Goal: Transaction & Acquisition: Purchase product/service

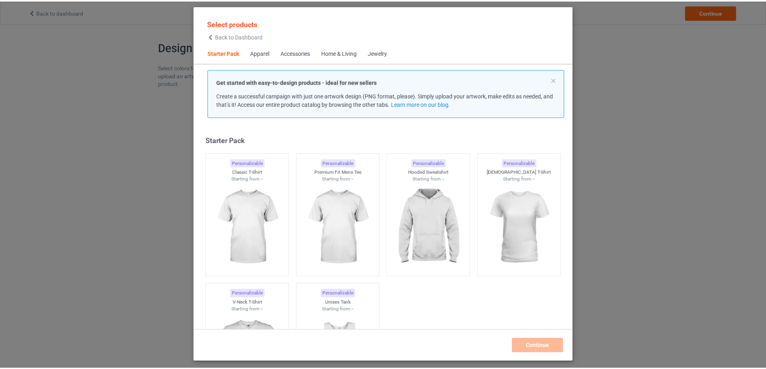
scroll to position [10, 0]
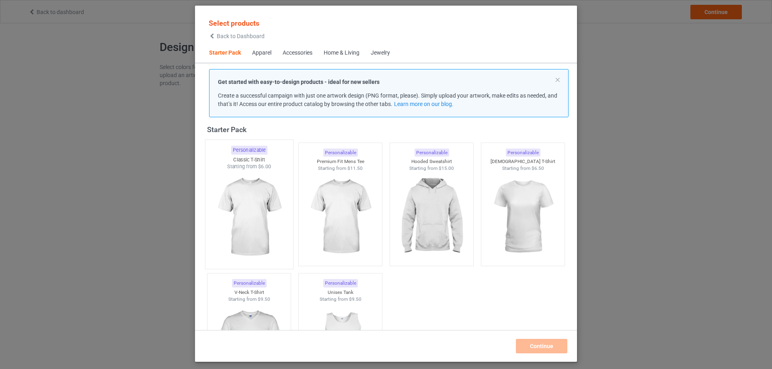
click at [253, 217] on img at bounding box center [249, 217] width 76 height 94
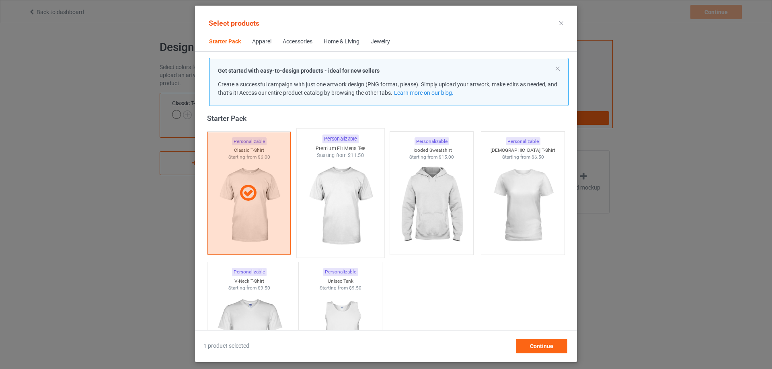
click at [340, 220] on img at bounding box center [340, 206] width 76 height 94
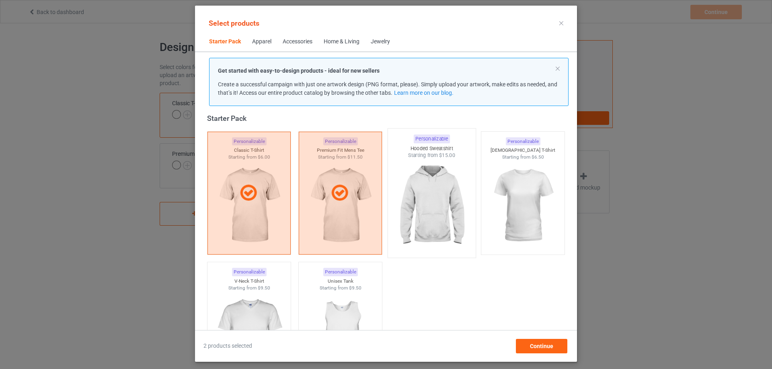
click at [419, 202] on img at bounding box center [431, 206] width 76 height 94
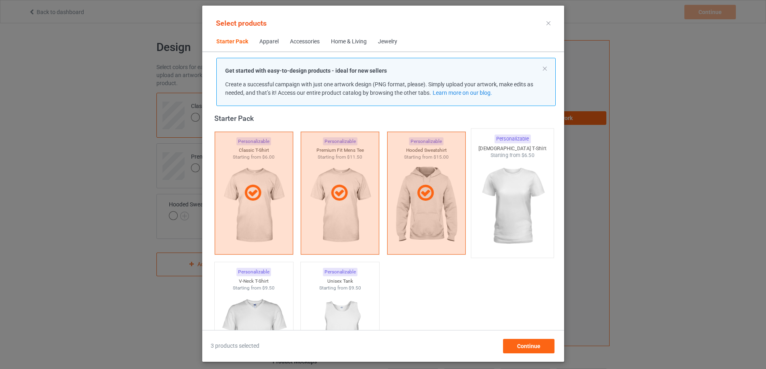
click at [500, 201] on img at bounding box center [512, 206] width 76 height 94
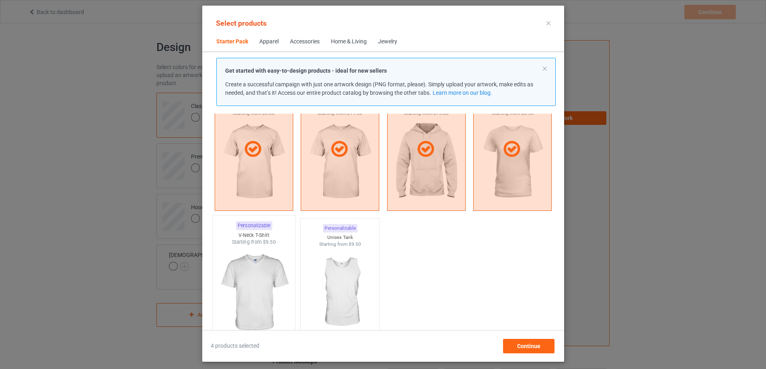
scroll to position [91, 0]
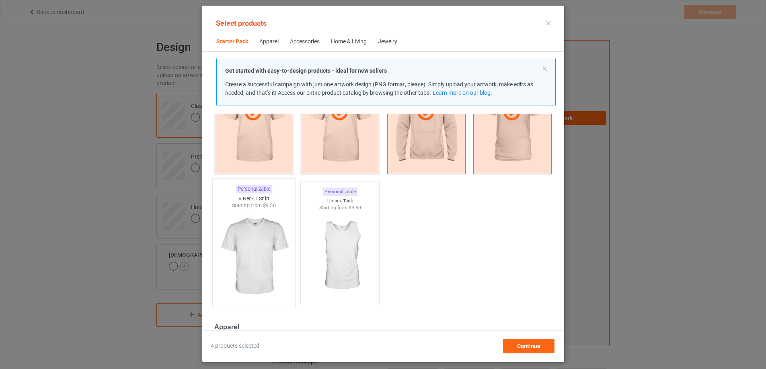
drag, startPoint x: 247, startPoint y: 244, endPoint x: 315, endPoint y: 252, distance: 69.1
click at [247, 244] on img at bounding box center [254, 256] width 76 height 94
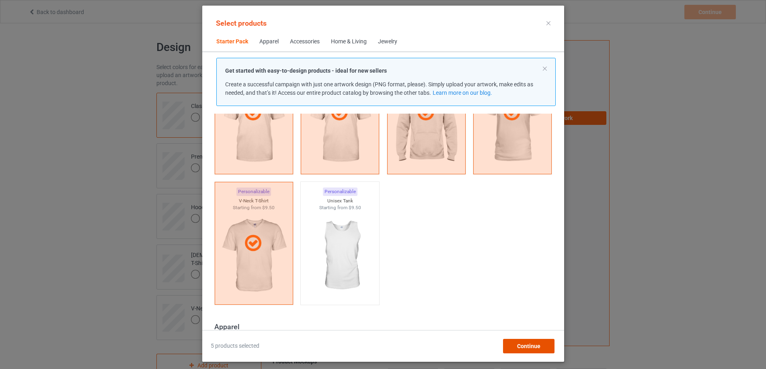
click at [532, 344] on span "Continue" at bounding box center [527, 346] width 23 height 6
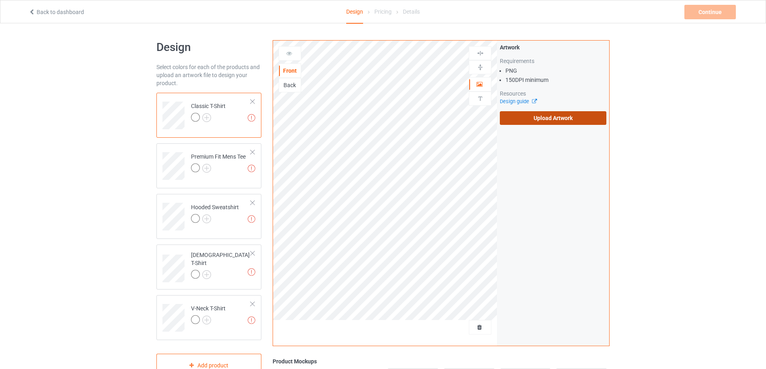
click at [541, 112] on label "Upload Artwork" at bounding box center [553, 118] width 106 height 14
click at [0, 0] on input "Upload Artwork" at bounding box center [0, 0] width 0 height 0
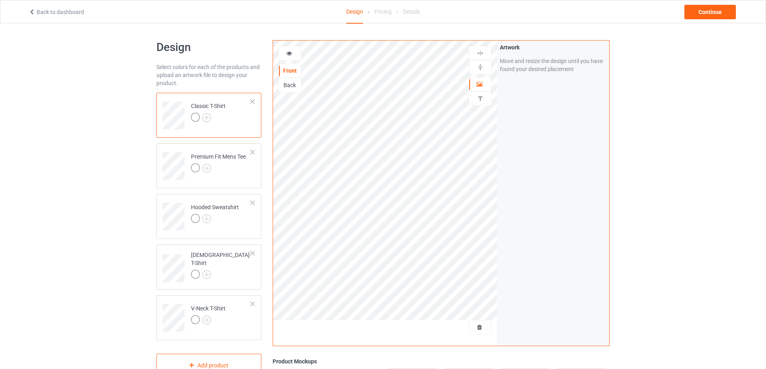
click at [549, 179] on div "Artwork Move and resize the design until you have found your desired placement" at bounding box center [553, 193] width 112 height 305
click at [293, 55] on div at bounding box center [290, 53] width 22 height 8
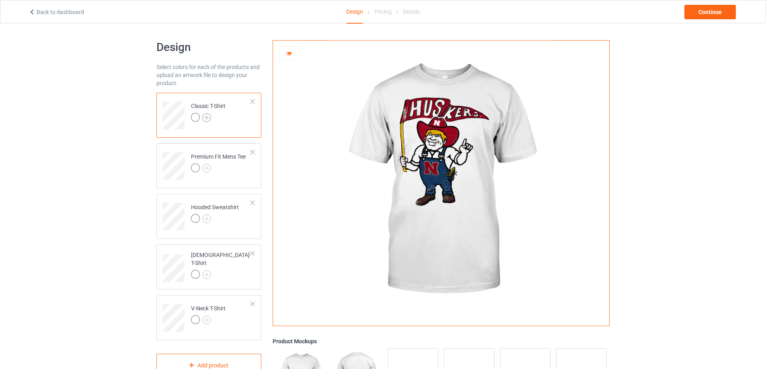
click at [209, 117] on img at bounding box center [206, 117] width 9 height 9
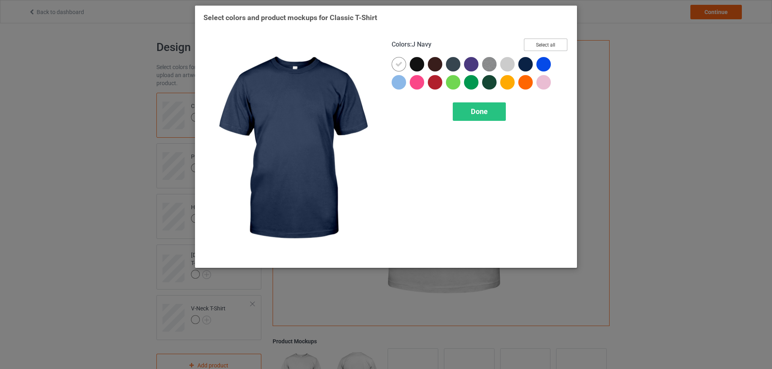
click at [535, 48] on button "Select all" at bounding box center [545, 45] width 43 height 12
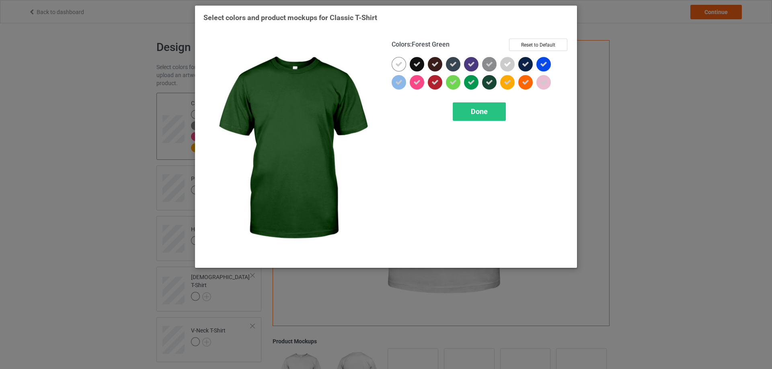
drag, startPoint x: 483, startPoint y: 114, endPoint x: 455, endPoint y: 120, distance: 28.8
click at [483, 114] on span "Done" at bounding box center [479, 111] width 17 height 8
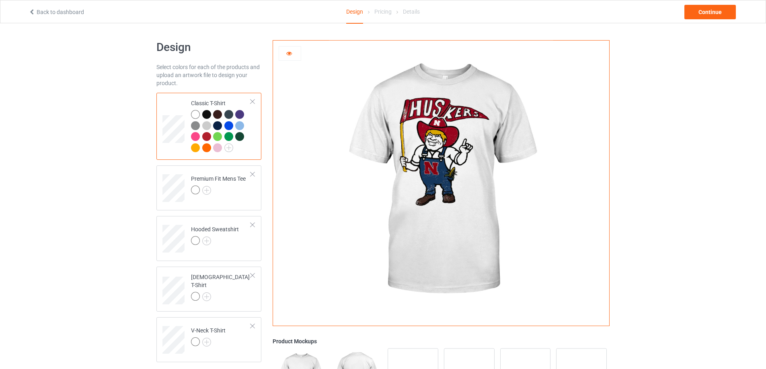
click at [202, 117] on div at bounding box center [207, 115] width 11 height 11
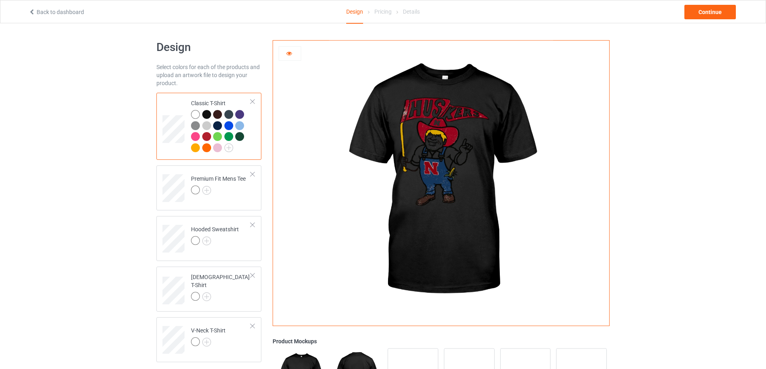
click at [284, 53] on div at bounding box center [290, 53] width 22 height 8
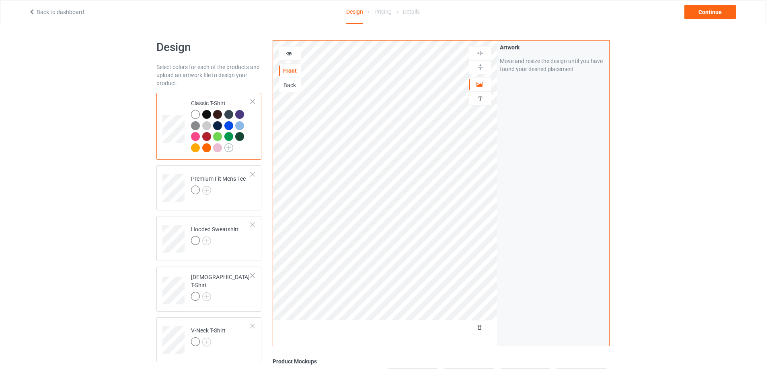
click at [231, 147] on img at bounding box center [228, 147] width 9 height 9
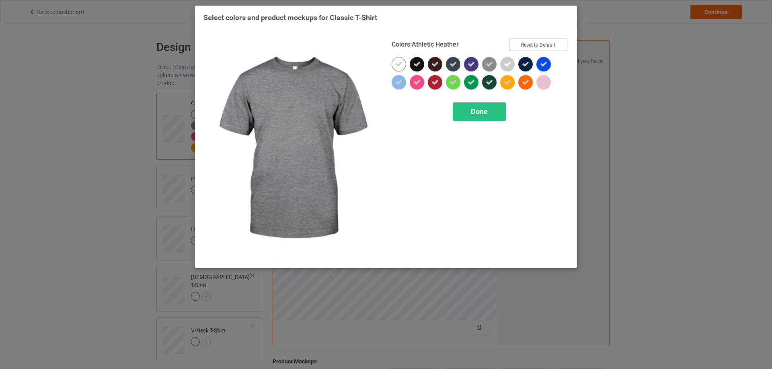
click at [533, 43] on button "Reset to Default" at bounding box center [538, 45] width 58 height 12
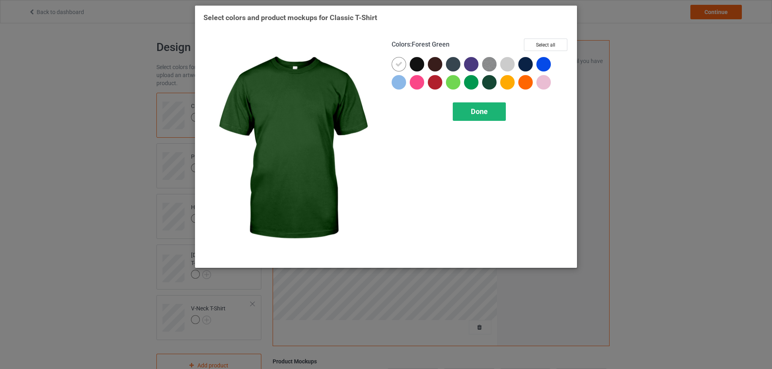
click at [471, 113] on span "Done" at bounding box center [479, 111] width 17 height 8
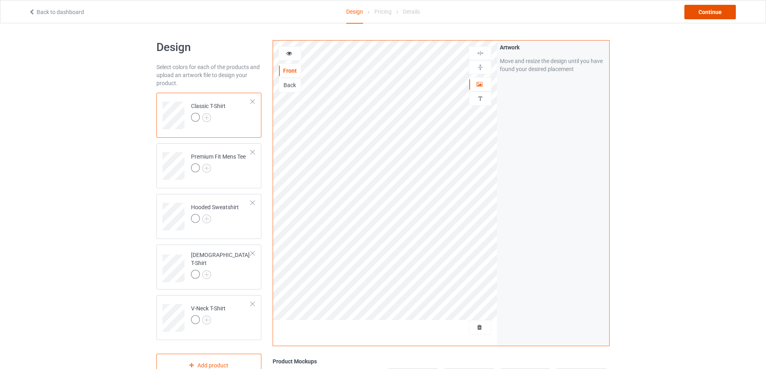
click at [696, 13] on div "Continue" at bounding box center [709, 12] width 51 height 14
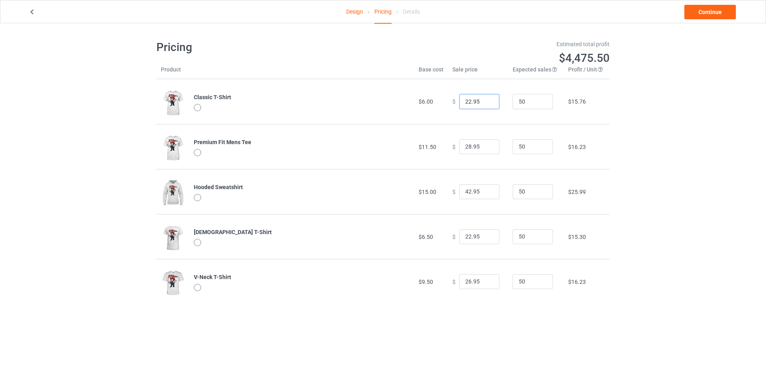
click at [491, 106] on input "22.95" at bounding box center [479, 101] width 40 height 15
click at [490, 106] on input "22.95" at bounding box center [479, 101] width 40 height 15
click at [462, 102] on input "22.95" at bounding box center [479, 101] width 40 height 15
type input "18.95"
click at [691, 141] on div "Design Pricing Details Continue Pricing Estimated total profit $4,289.50 Produc…" at bounding box center [383, 172] width 766 height 298
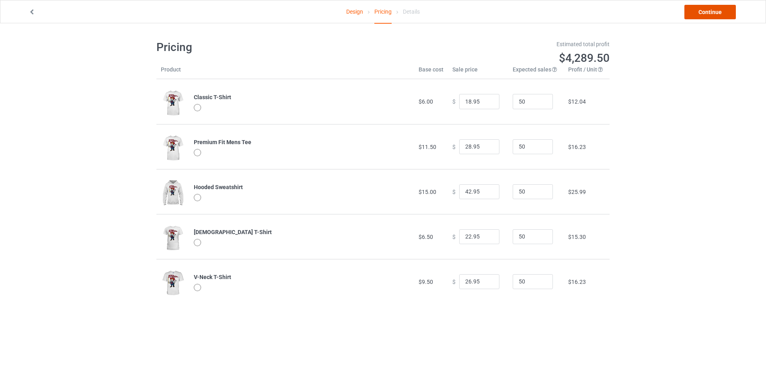
click at [699, 14] on link "Continue" at bounding box center [709, 12] width 51 height 14
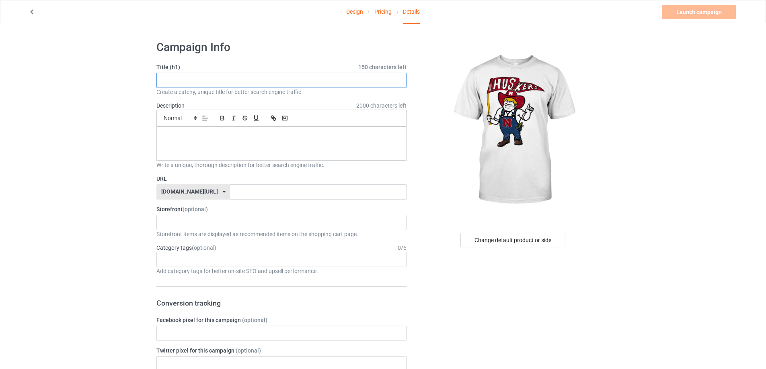
click at [368, 79] on input "text" at bounding box center [281, 80] width 250 height 15
type input "Nebrska"
click at [220, 137] on p at bounding box center [281, 136] width 236 height 8
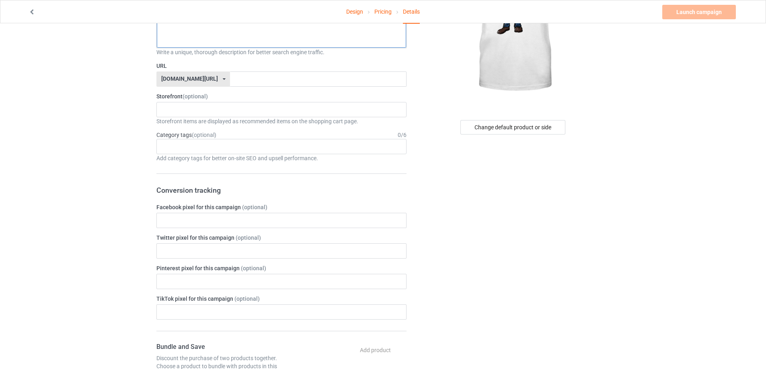
scroll to position [40, 0]
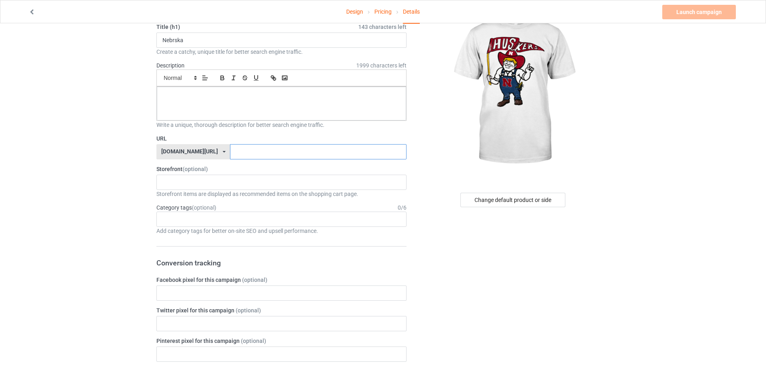
click at [233, 149] on input "text" at bounding box center [318, 151] width 176 height 15
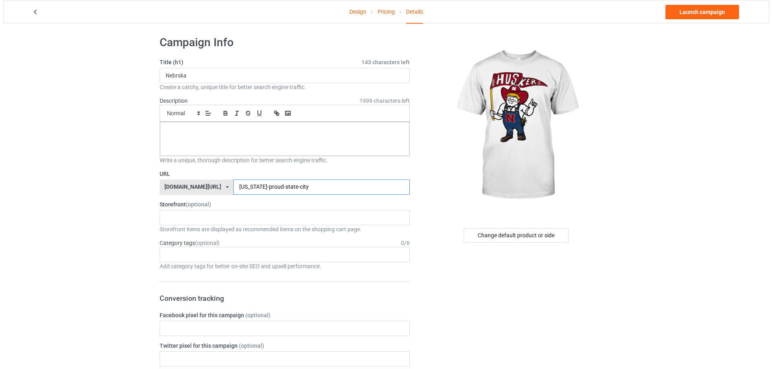
scroll to position [0, 0]
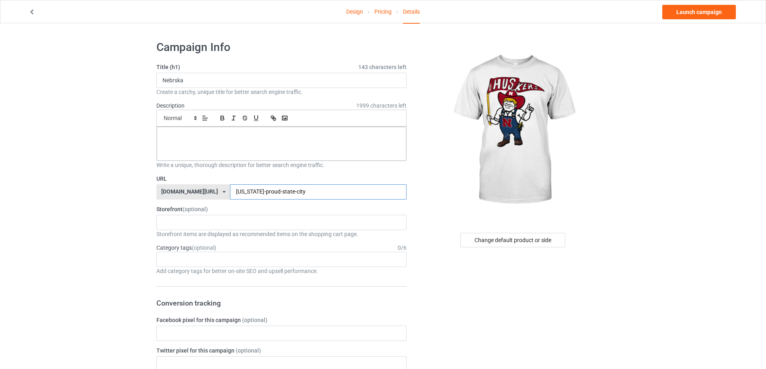
drag, startPoint x: 260, startPoint y: 192, endPoint x: 370, endPoint y: 205, distance: 110.5
type input "[US_STATE]-proud"
click at [688, 12] on link "Launch campaign" at bounding box center [699, 12] width 74 height 14
